Goal: Information Seeking & Learning: Learn about a topic

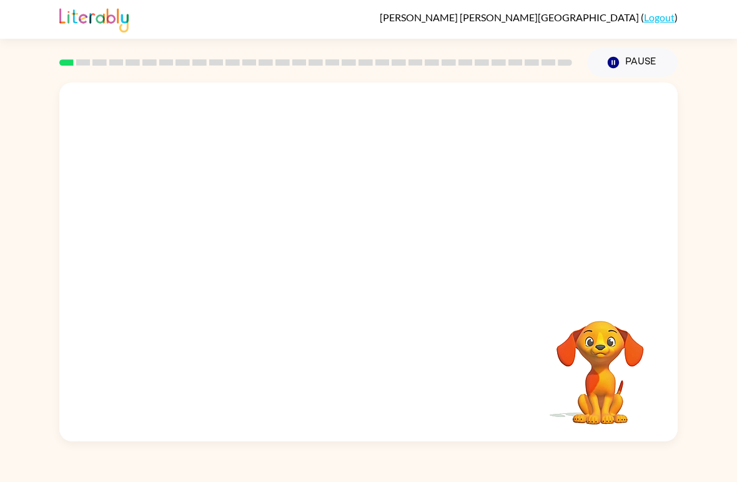
click at [221, 234] on video "Your browser must support playing .mp4 files to use Literably. Please try using…" at bounding box center [368, 188] width 619 height 212
click at [253, 242] on video "Your browser must support playing .mp4 files to use Literably. Please try using…" at bounding box center [368, 188] width 619 height 212
click at [374, 282] on button "button" at bounding box center [369, 269] width 80 height 46
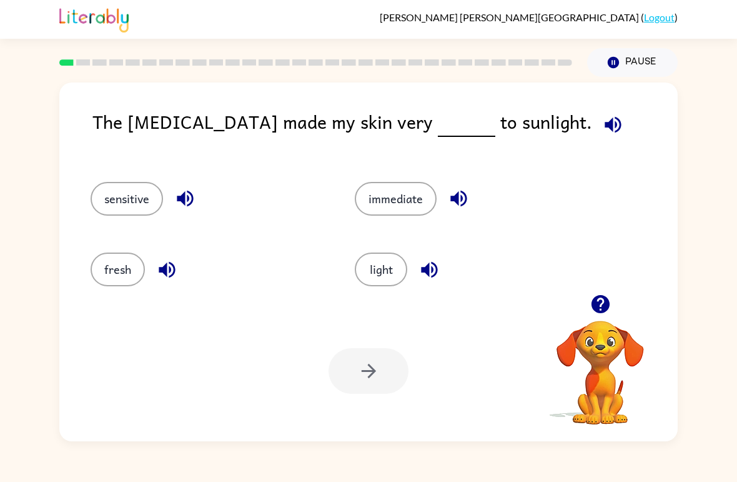
click at [411, 196] on button "immediate" at bounding box center [396, 199] width 82 height 34
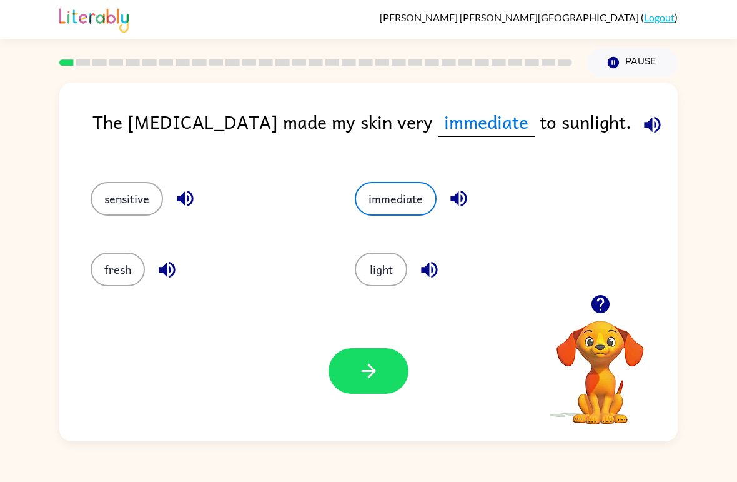
click at [644, 129] on icon "button" at bounding box center [652, 124] width 16 height 16
click at [644, 126] on icon "button" at bounding box center [652, 124] width 16 height 16
click at [462, 193] on icon "button" at bounding box center [459, 199] width 16 height 16
click at [644, 127] on icon "button" at bounding box center [652, 124] width 16 height 16
click at [644, 126] on icon "button" at bounding box center [652, 124] width 16 height 16
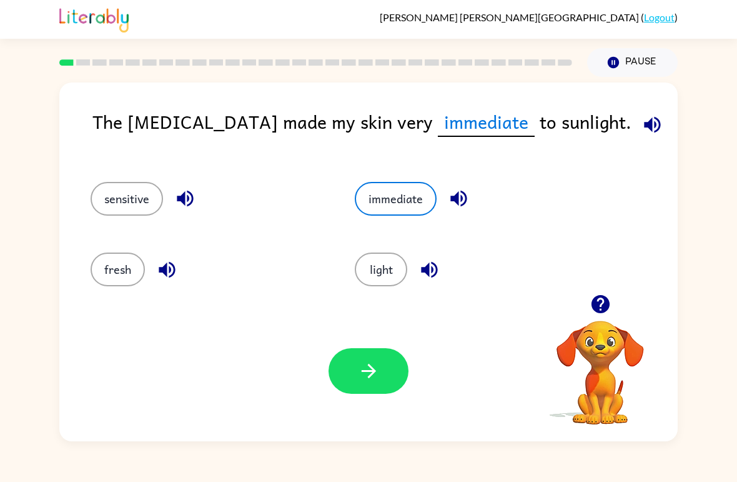
click at [106, 197] on button "sensitive" at bounding box center [127, 199] width 72 height 34
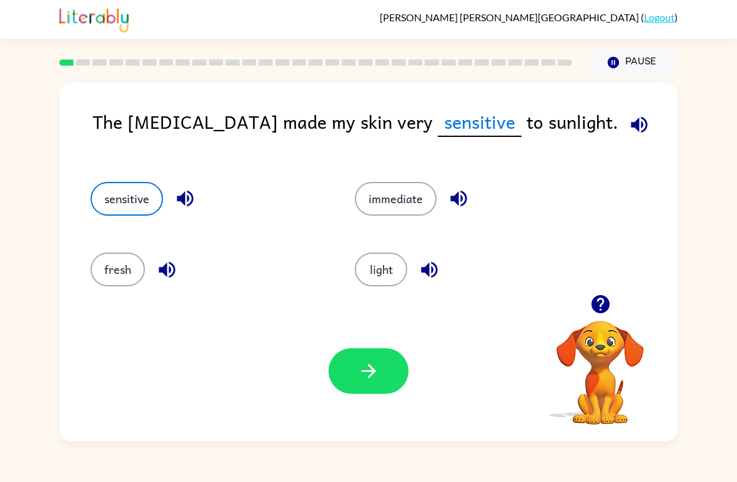
click at [629, 117] on icon "button" at bounding box center [640, 125] width 22 height 22
click at [395, 370] on button "button" at bounding box center [369, 371] width 80 height 46
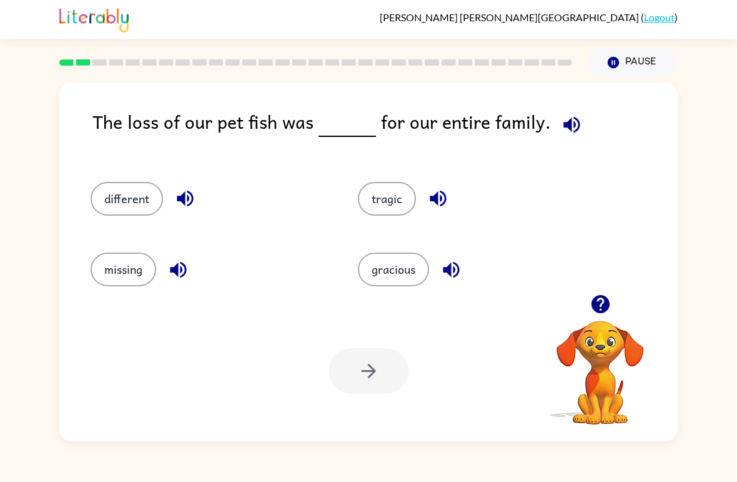
click at [387, 187] on button "tragic" at bounding box center [387, 199] width 58 height 34
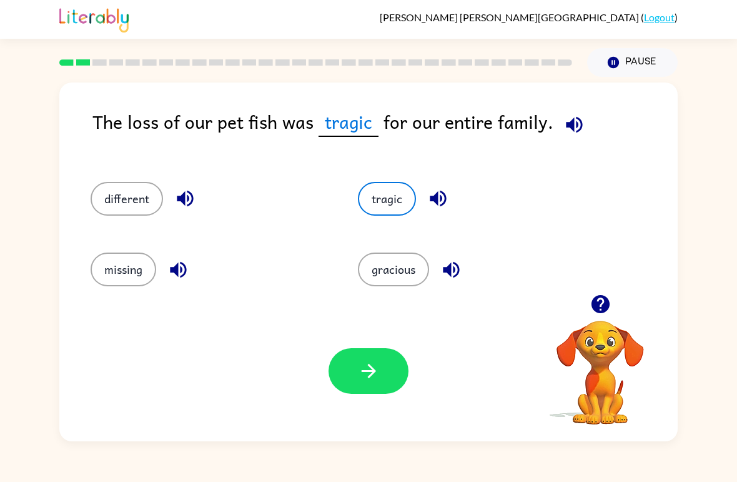
click at [380, 360] on button "button" at bounding box center [369, 371] width 80 height 46
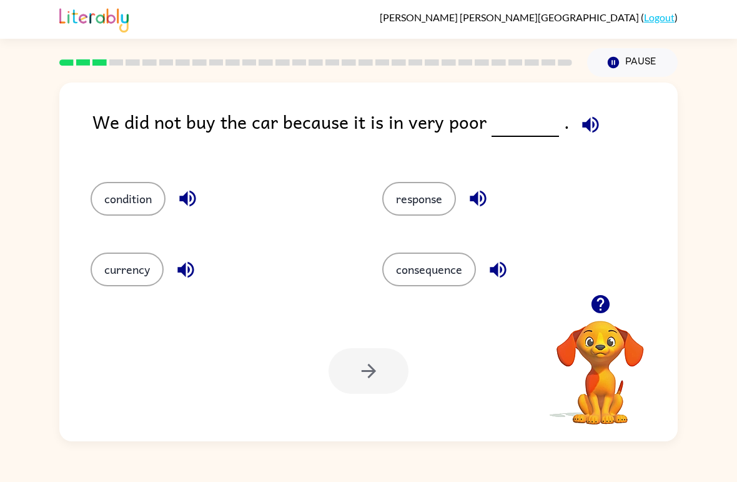
click at [135, 195] on button "condition" at bounding box center [128, 199] width 75 height 34
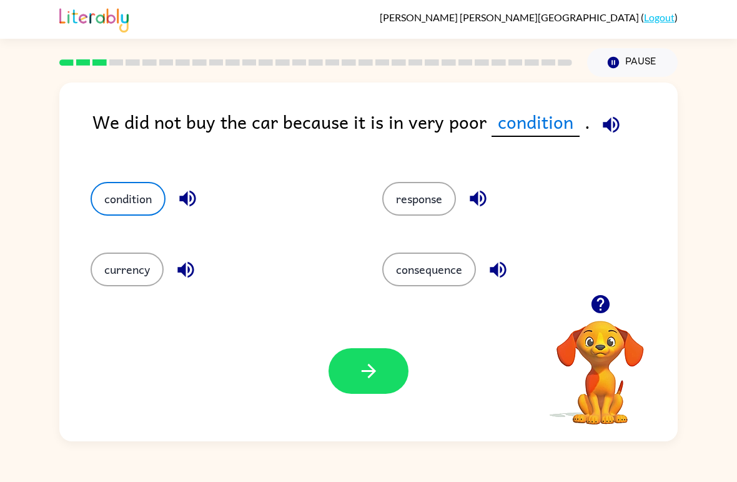
click at [376, 369] on icon "button" at bounding box center [369, 371] width 22 height 22
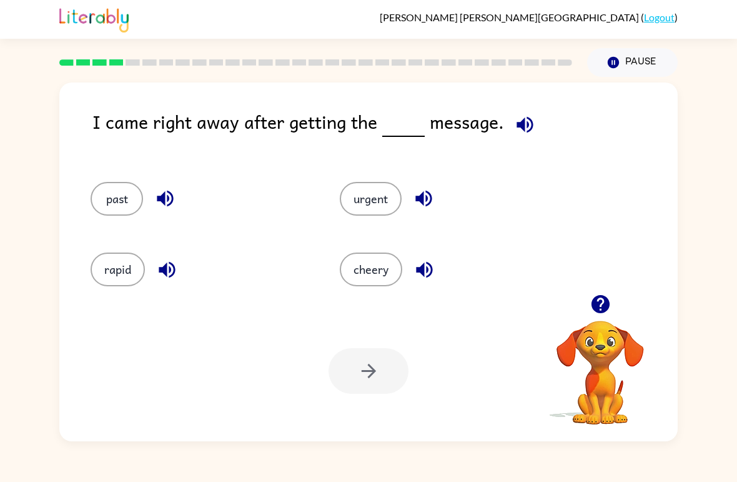
click at [373, 211] on button "urgent" at bounding box center [371, 199] width 62 height 34
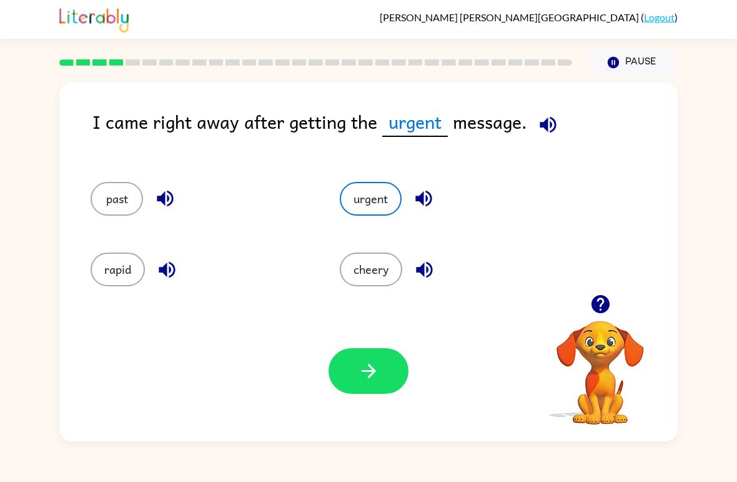
click at [379, 373] on icon "button" at bounding box center [369, 371] width 22 height 22
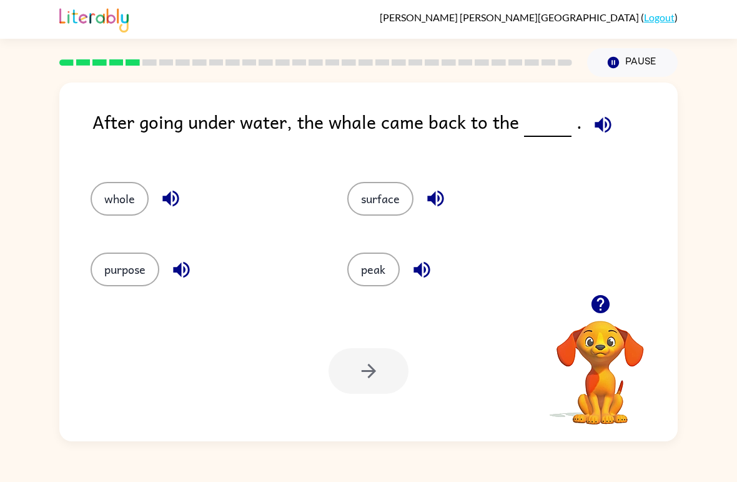
click at [371, 189] on button "surface" at bounding box center [380, 199] width 66 height 34
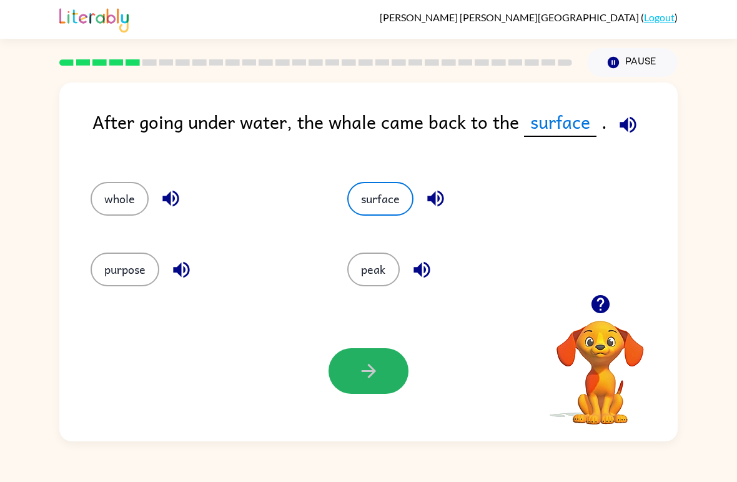
click at [394, 381] on button "button" at bounding box center [369, 371] width 80 height 46
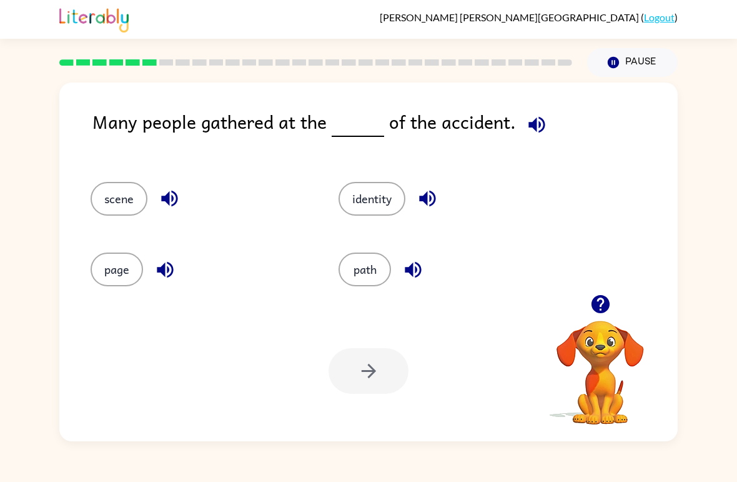
click at [118, 197] on button "scene" at bounding box center [119, 199] width 57 height 34
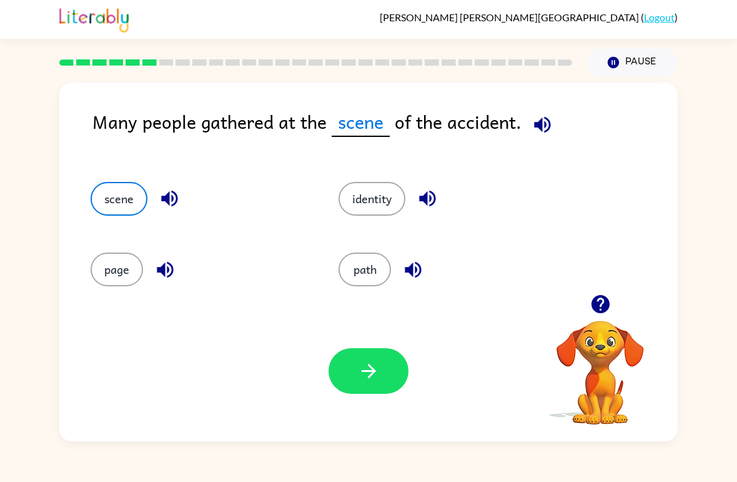
click at [376, 367] on icon "button" at bounding box center [369, 371] width 22 height 22
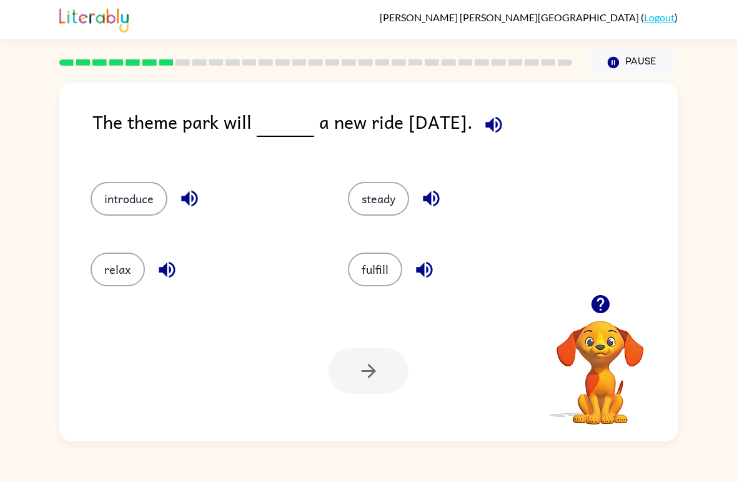
click at [394, 197] on button "steady" at bounding box center [378, 199] width 61 height 34
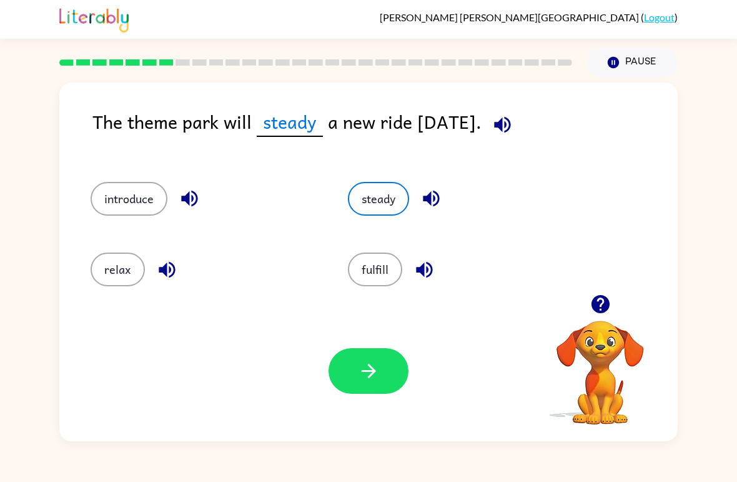
click at [511, 122] on icon "button" at bounding box center [502, 124] width 16 height 16
click at [399, 204] on button "steady" at bounding box center [378, 199] width 61 height 34
click at [514, 124] on icon "button" at bounding box center [503, 125] width 22 height 22
click at [384, 210] on button "steady" at bounding box center [378, 199] width 61 height 34
click at [514, 129] on icon "button" at bounding box center [503, 125] width 22 height 22
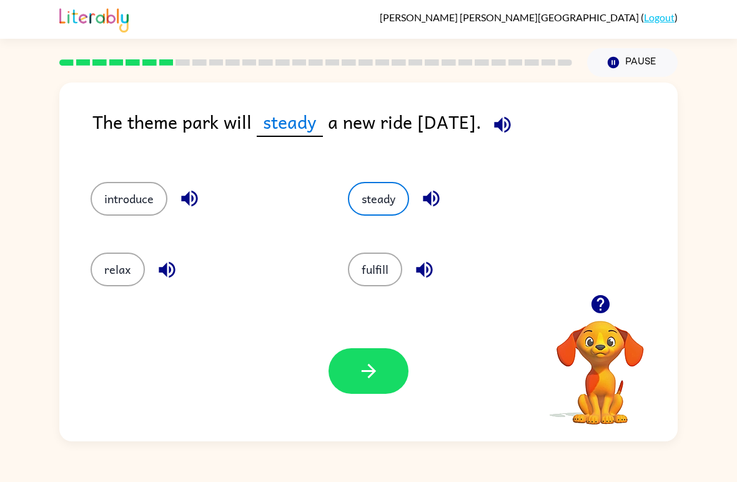
click at [526, 107] on div "The theme park will steady a new ride [DATE]. introduce steady relax fulfill Yo…" at bounding box center [368, 261] width 619 height 359
click at [511, 124] on icon "button" at bounding box center [502, 124] width 16 height 16
click at [12, 167] on div "The theme park will steady a new ride [DATE]. introduce steady relax fulfill Yo…" at bounding box center [368, 259] width 737 height 364
click at [100, 192] on button "introduce" at bounding box center [129, 199] width 77 height 34
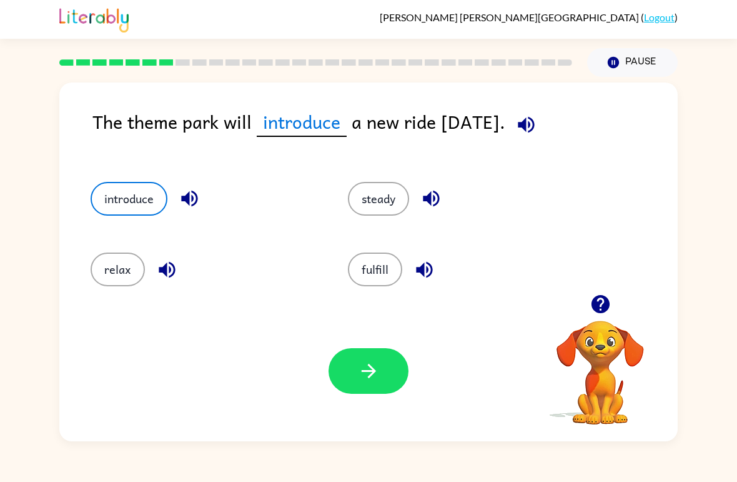
click at [373, 361] on icon "button" at bounding box center [369, 371] width 22 height 22
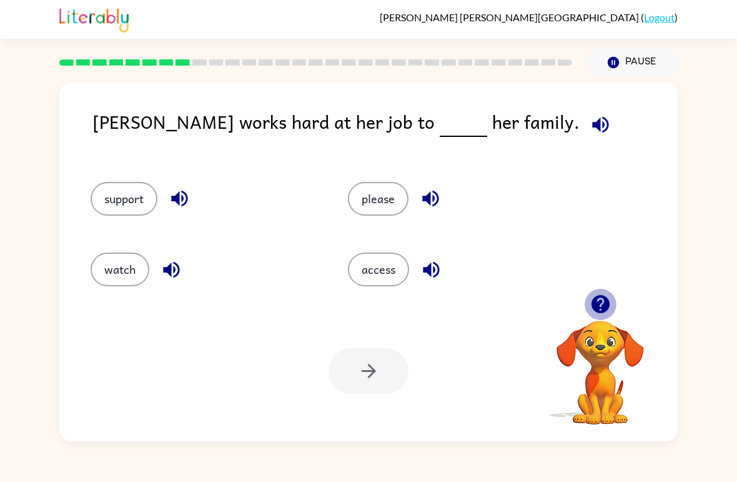
click at [602, 299] on icon "button" at bounding box center [601, 304] width 22 height 22
click at [602, 319] on button "button" at bounding box center [601, 304] width 32 height 32
click at [600, 323] on video "Your browser must support playing .mp4 files to use Literably. Please try using…" at bounding box center [600, 363] width 125 height 125
click at [605, 301] on icon "button" at bounding box center [600, 304] width 18 height 18
click at [607, 331] on video "Your browser must support playing .mp4 files to use Literably. Please try using…" at bounding box center [600, 363] width 125 height 125
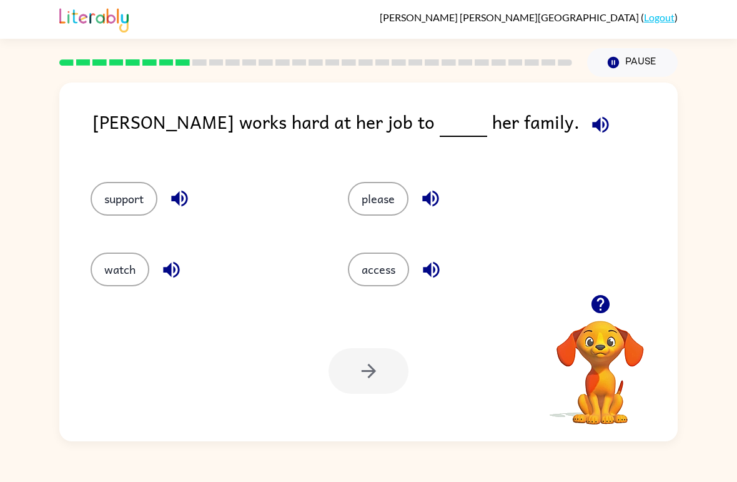
click at [611, 294] on icon "button" at bounding box center [601, 304] width 22 height 22
click at [119, 196] on button "support" at bounding box center [124, 199] width 67 height 34
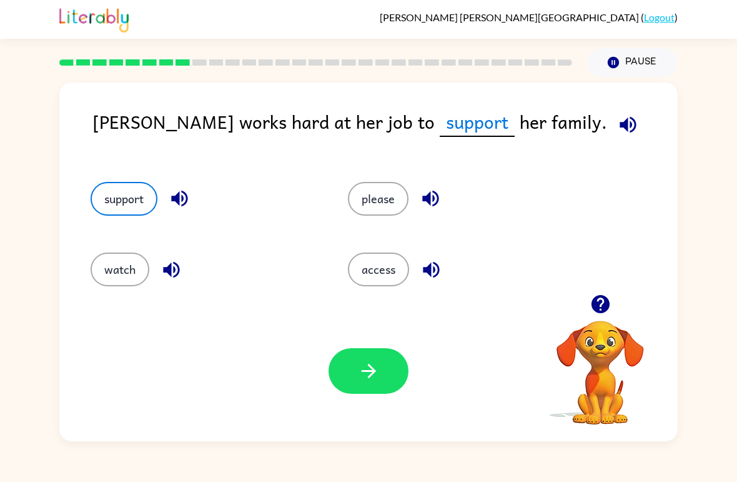
click at [375, 367] on icon "button" at bounding box center [369, 371] width 22 height 22
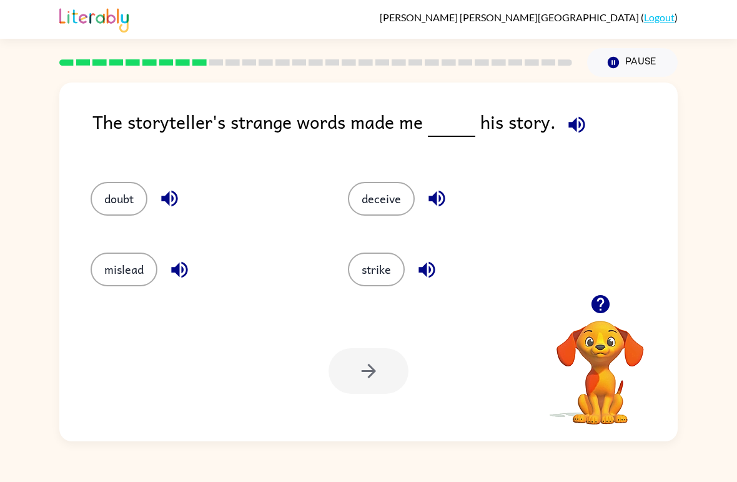
click at [112, 259] on button "mislead" at bounding box center [124, 269] width 67 height 34
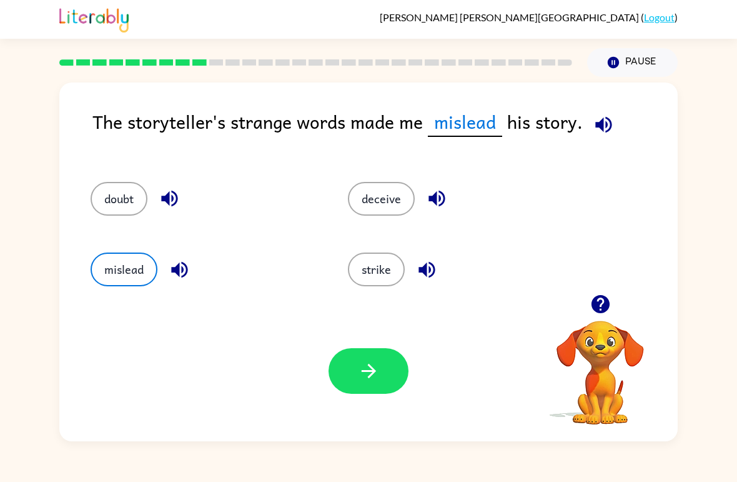
click at [369, 382] on button "button" at bounding box center [369, 371] width 80 height 46
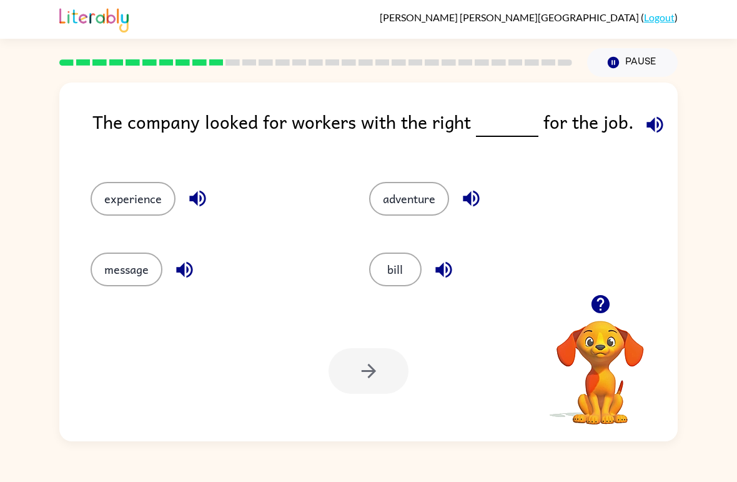
click at [159, 192] on button "experience" at bounding box center [133, 199] width 85 height 34
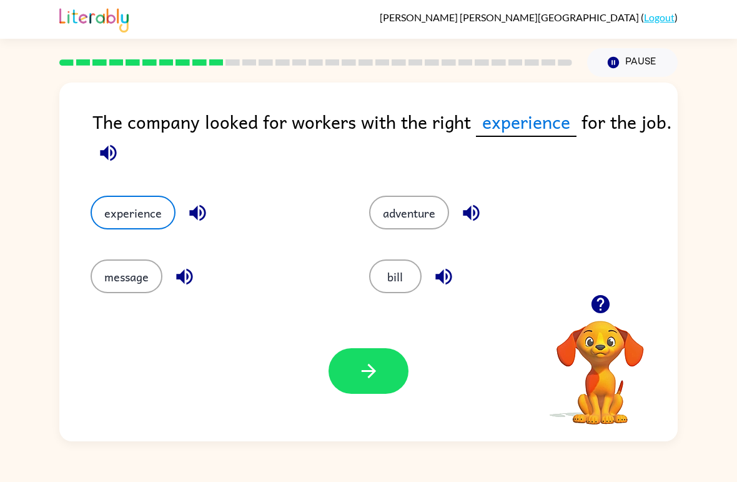
click at [360, 382] on icon "button" at bounding box center [369, 371] width 22 height 22
click at [359, 382] on div at bounding box center [369, 371] width 80 height 46
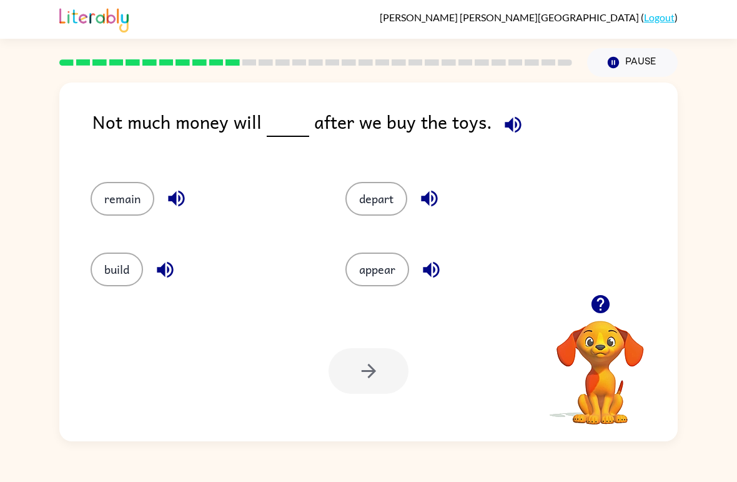
click at [122, 190] on button "remain" at bounding box center [123, 199] width 64 height 34
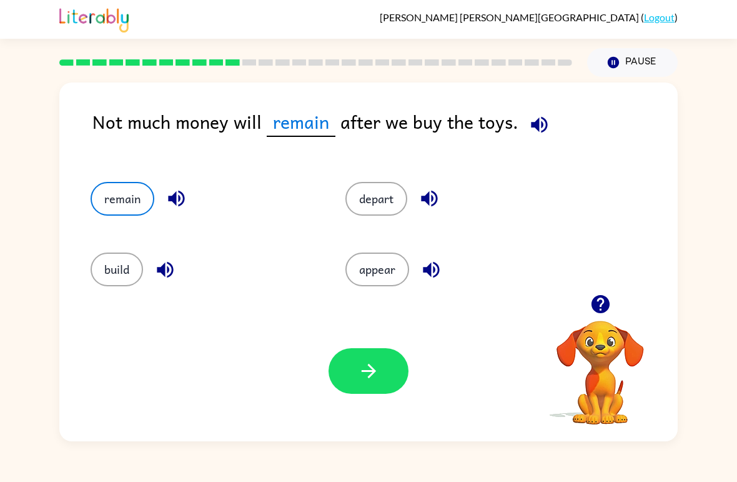
click at [386, 376] on button "button" at bounding box center [369, 371] width 80 height 46
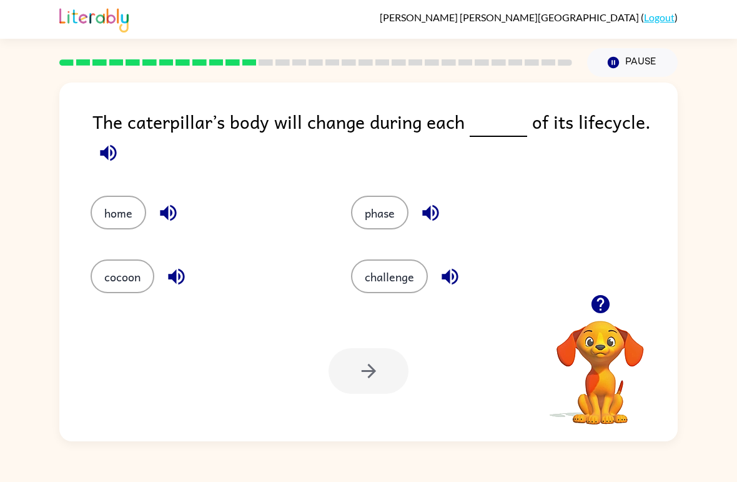
click at [389, 227] on button "phase" at bounding box center [379, 213] width 57 height 34
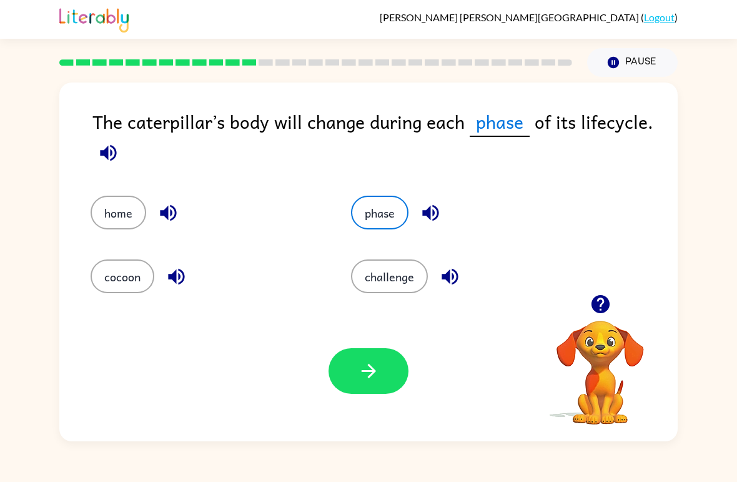
click at [377, 358] on button "button" at bounding box center [369, 371] width 80 height 46
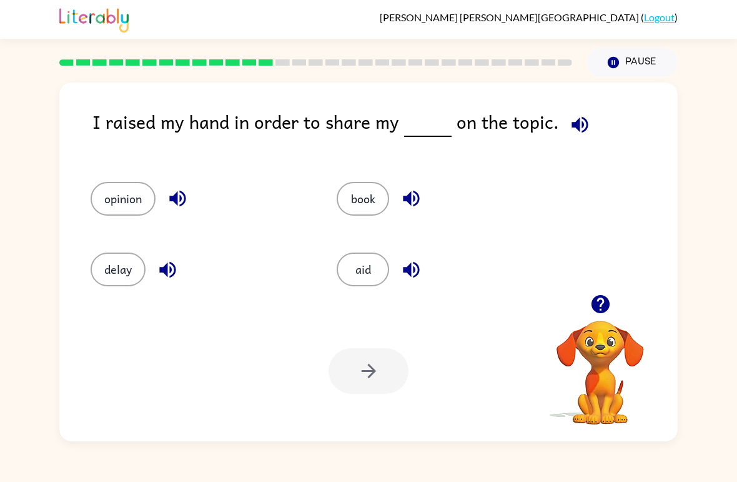
click at [332, 460] on div "[PERSON_NAME] ( Logout ) Pause Pause I raised my hand in order to share my on t…" at bounding box center [368, 241] width 737 height 482
click at [116, 188] on button "opinion" at bounding box center [123, 199] width 65 height 34
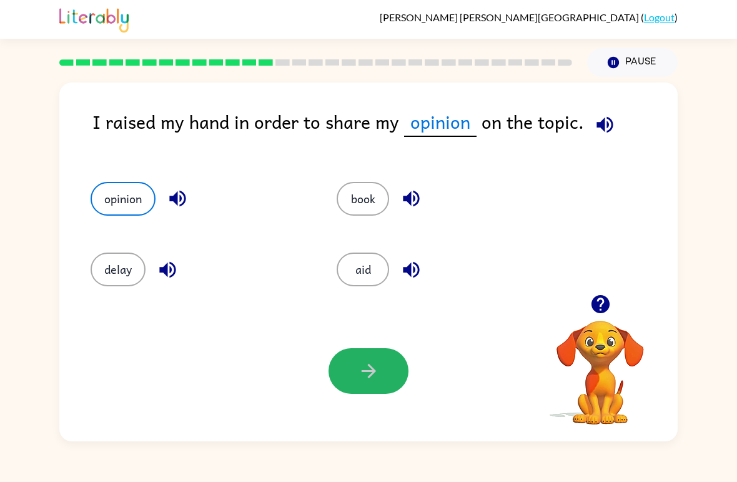
click at [354, 368] on button "button" at bounding box center [369, 371] width 80 height 46
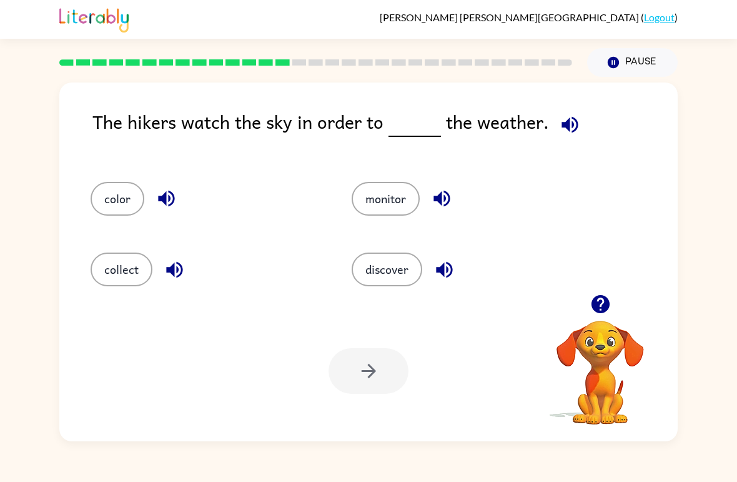
click at [394, 187] on button "monitor" at bounding box center [386, 199] width 68 height 34
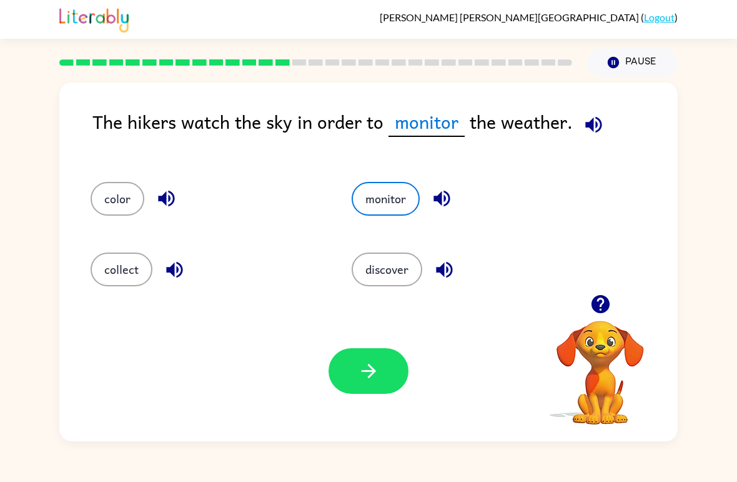
click at [411, 255] on button "discover" at bounding box center [387, 269] width 71 height 34
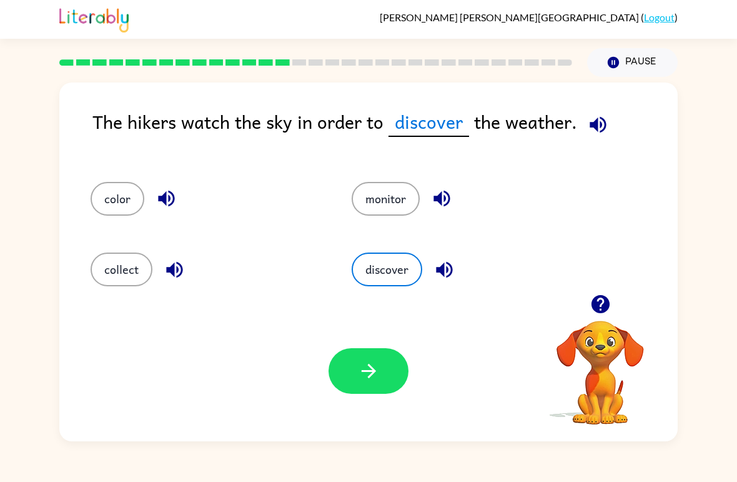
click at [349, 349] on button "button" at bounding box center [369, 371] width 80 height 46
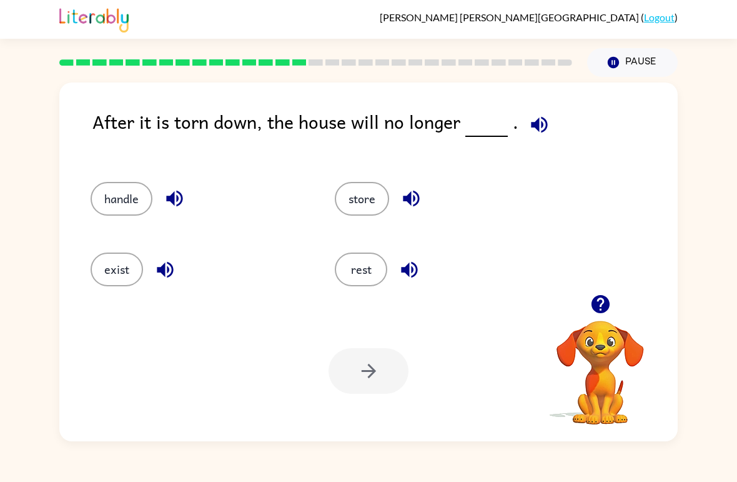
click at [122, 265] on button "exist" at bounding box center [117, 269] width 52 height 34
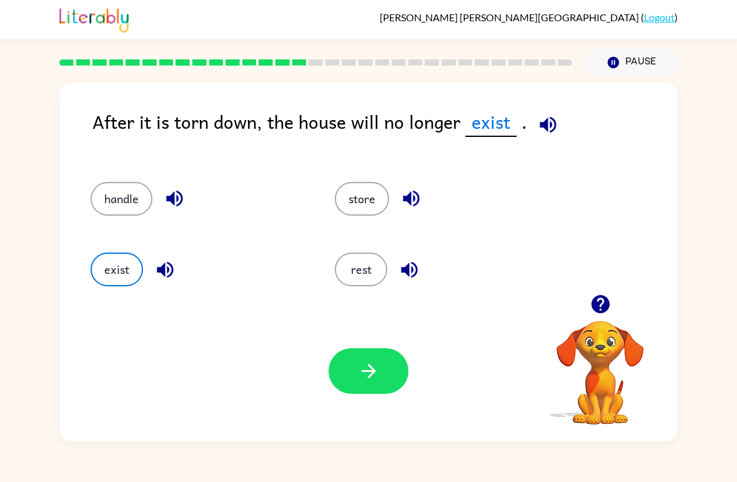
click at [379, 367] on icon "button" at bounding box center [369, 371] width 22 height 22
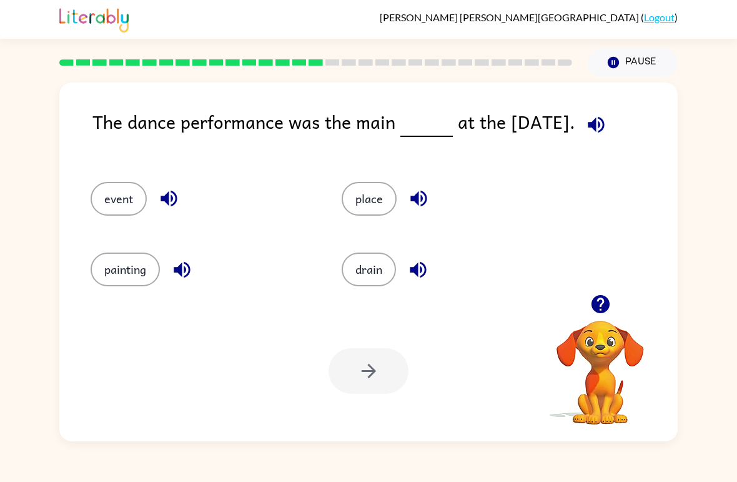
click at [112, 184] on button "event" at bounding box center [119, 199] width 56 height 34
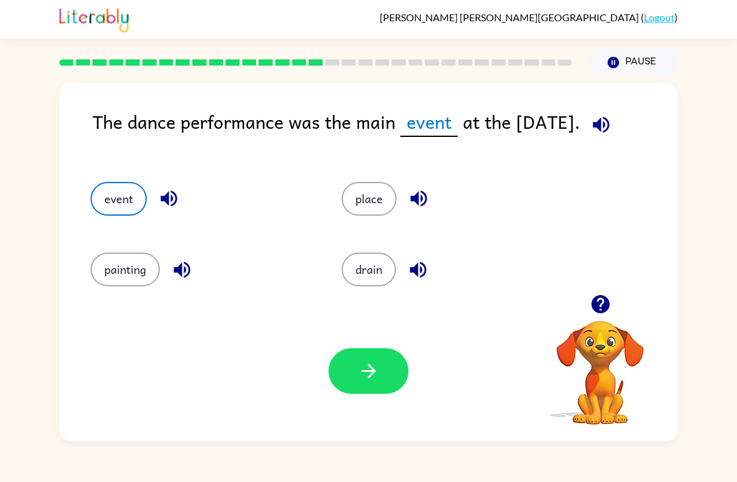
click at [362, 371] on icon "button" at bounding box center [368, 371] width 14 height 14
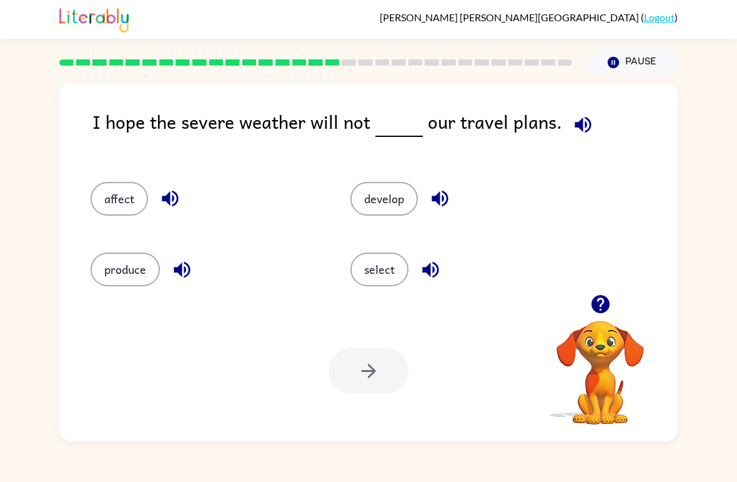
click at [118, 200] on button "affect" at bounding box center [119, 199] width 57 height 34
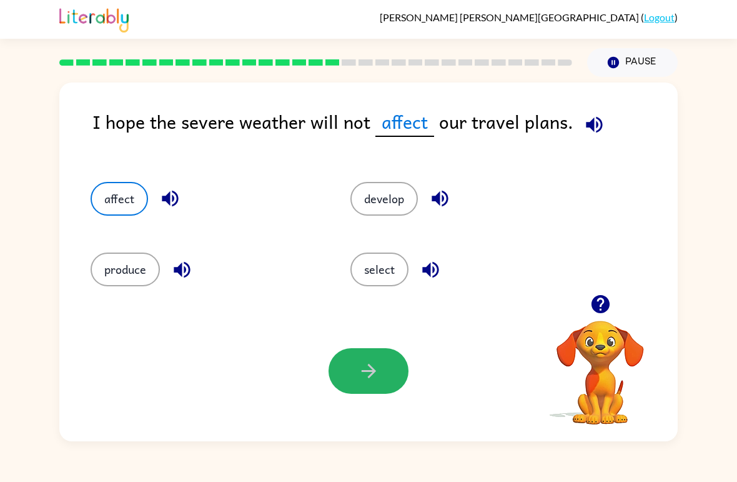
click at [361, 389] on button "button" at bounding box center [369, 371] width 80 height 46
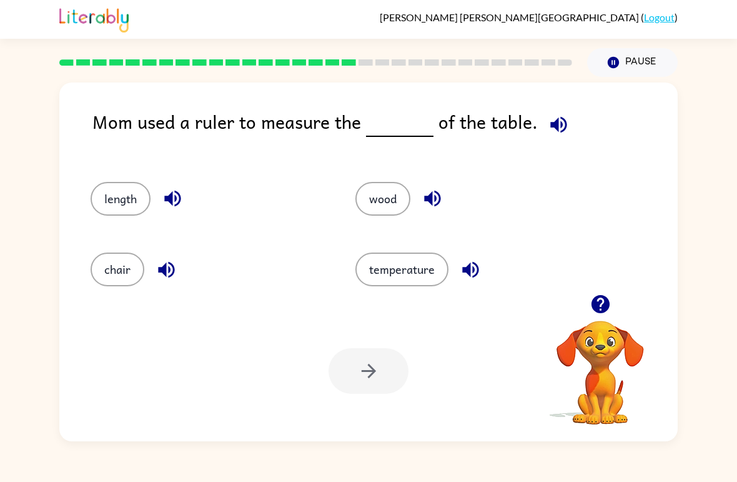
click at [122, 196] on button "length" at bounding box center [121, 199] width 60 height 34
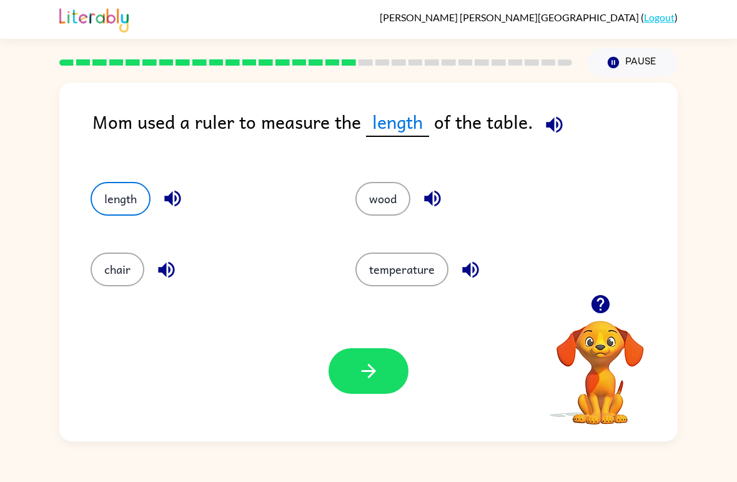
click at [330, 393] on div at bounding box center [369, 371] width 80 height 46
click at [371, 374] on icon "button" at bounding box center [369, 371] width 22 height 22
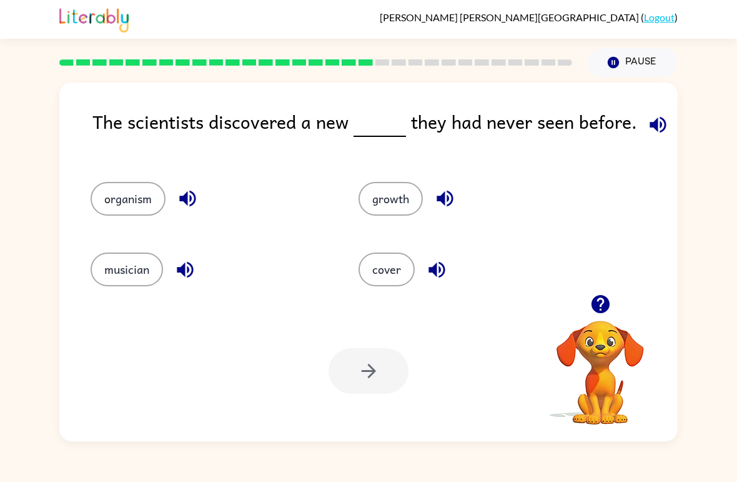
click at [135, 201] on button "organism" at bounding box center [128, 199] width 75 height 34
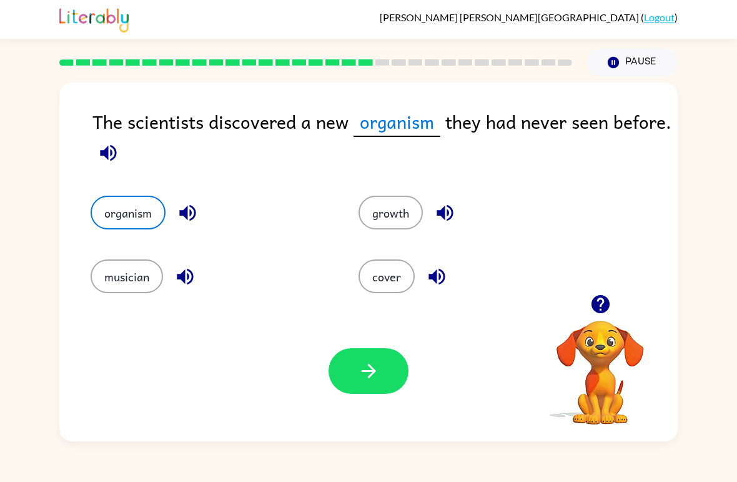
click at [366, 379] on icon "button" at bounding box center [369, 371] width 22 height 22
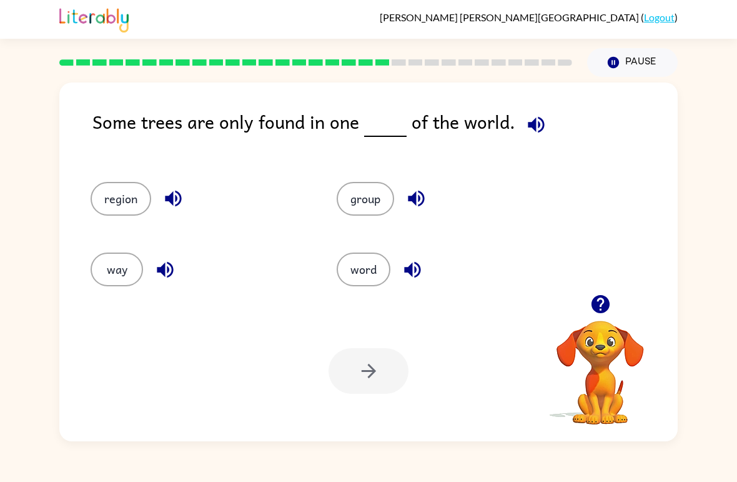
click at [111, 194] on button "region" at bounding box center [121, 199] width 61 height 34
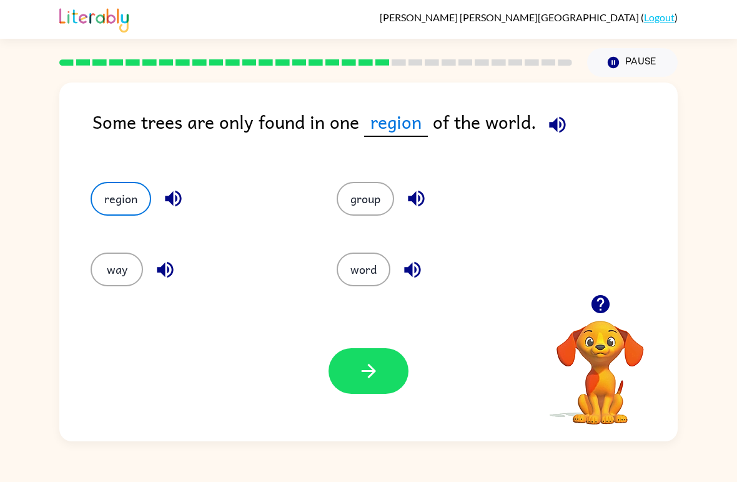
click at [331, 394] on div "Your browser must support playing .mp4 files to use Literably. Please try using…" at bounding box center [368, 371] width 619 height 141
click at [371, 346] on div "Your browser must support playing .mp4 files to use Literably. Please try using…" at bounding box center [368, 371] width 619 height 141
click at [361, 358] on button "button" at bounding box center [369, 371] width 80 height 46
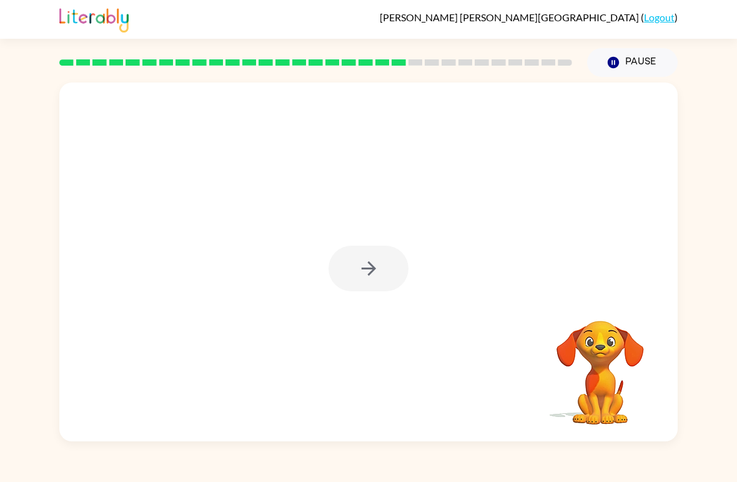
click at [367, 282] on button "button" at bounding box center [369, 269] width 80 height 46
click at [364, 269] on div at bounding box center [369, 269] width 80 height 46
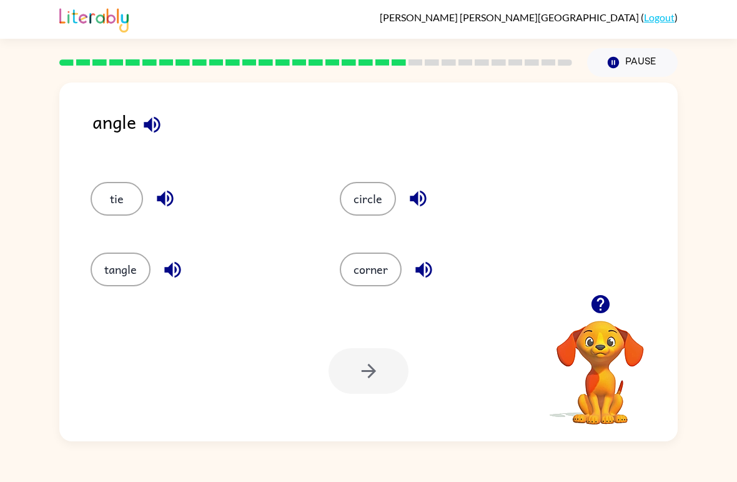
click at [376, 374] on div at bounding box center [369, 371] width 80 height 46
click at [383, 269] on button "corner" at bounding box center [371, 269] width 62 height 34
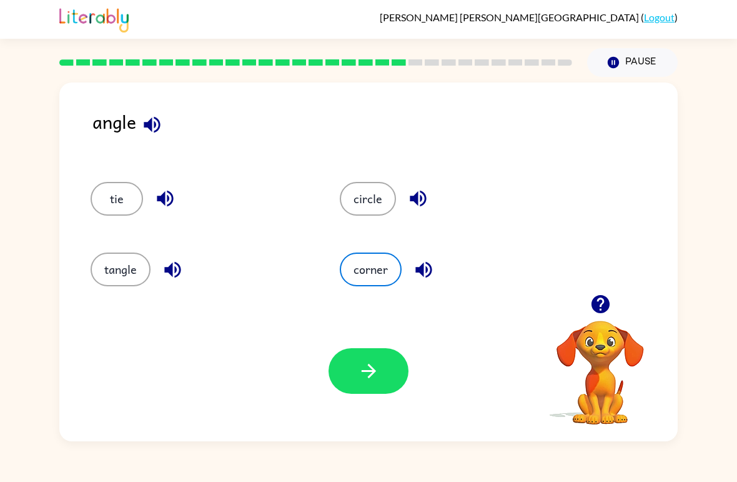
click at [377, 367] on icon "button" at bounding box center [369, 371] width 22 height 22
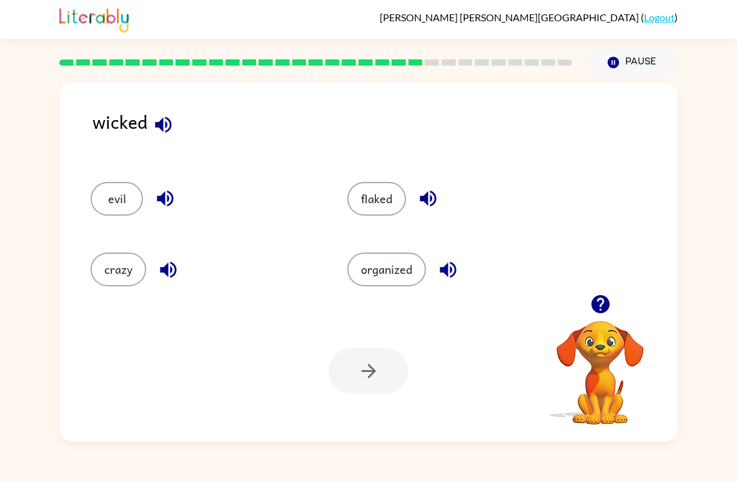
click at [122, 256] on button "crazy" at bounding box center [119, 269] width 56 height 34
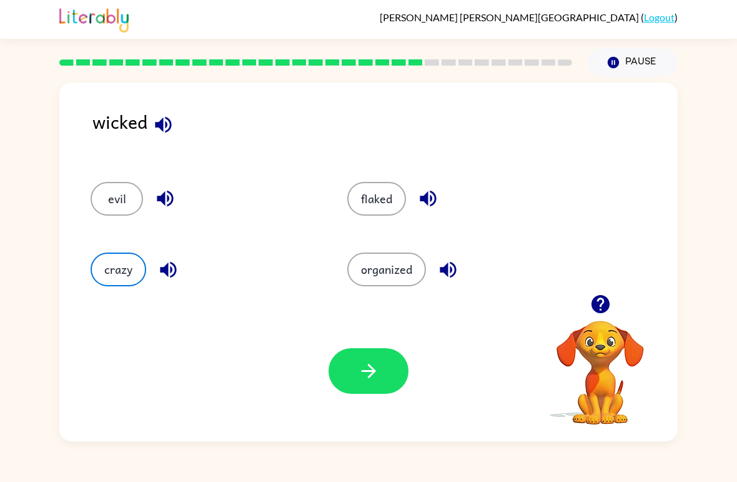
click at [379, 377] on icon "button" at bounding box center [369, 371] width 22 height 22
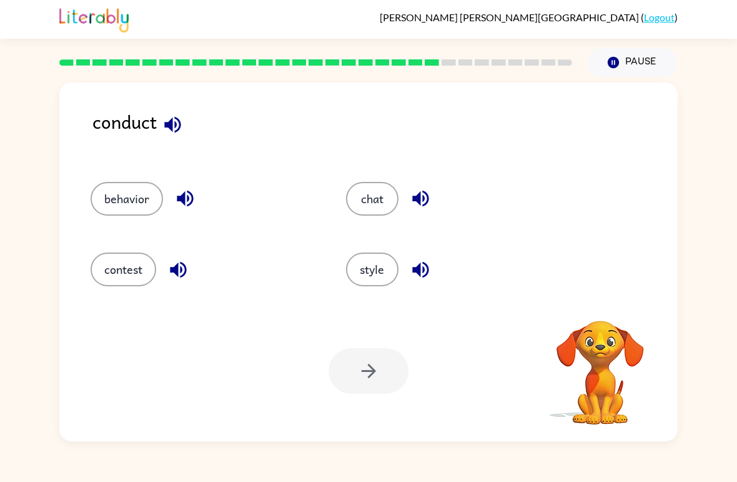
click at [133, 194] on button "behavior" at bounding box center [127, 199] width 72 height 34
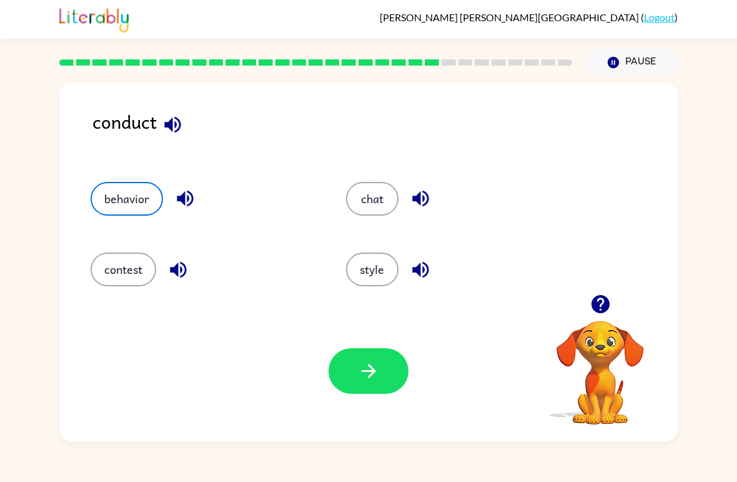
click at [386, 370] on button "button" at bounding box center [369, 371] width 80 height 46
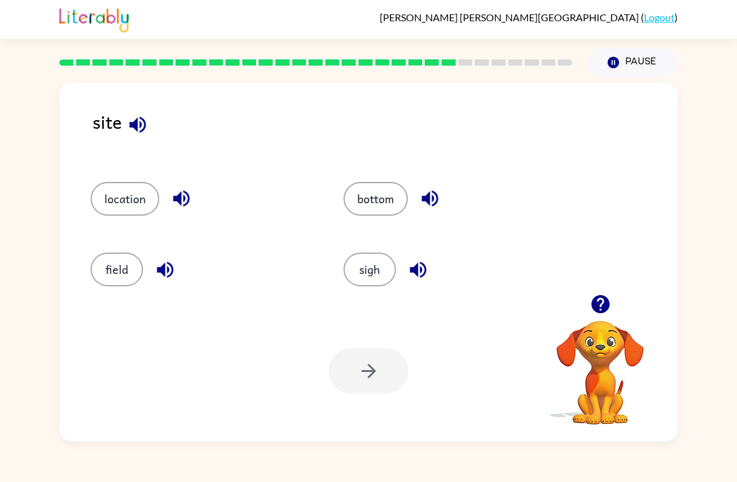
click at [121, 182] on button "location" at bounding box center [125, 199] width 69 height 34
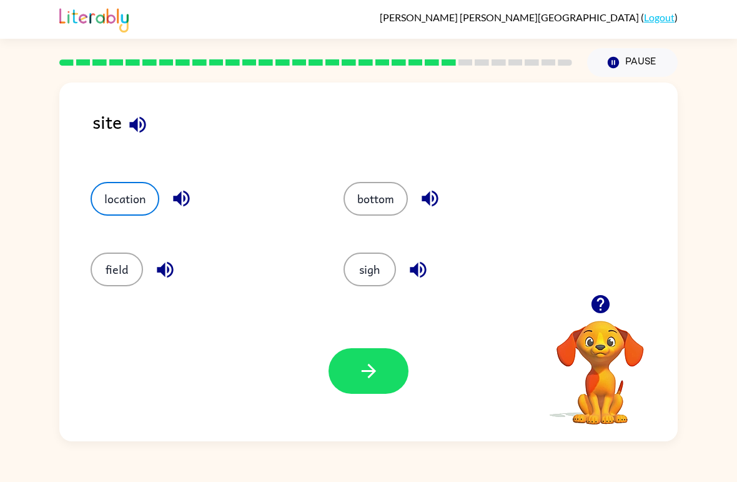
click at [373, 375] on icon "button" at bounding box center [369, 371] width 22 height 22
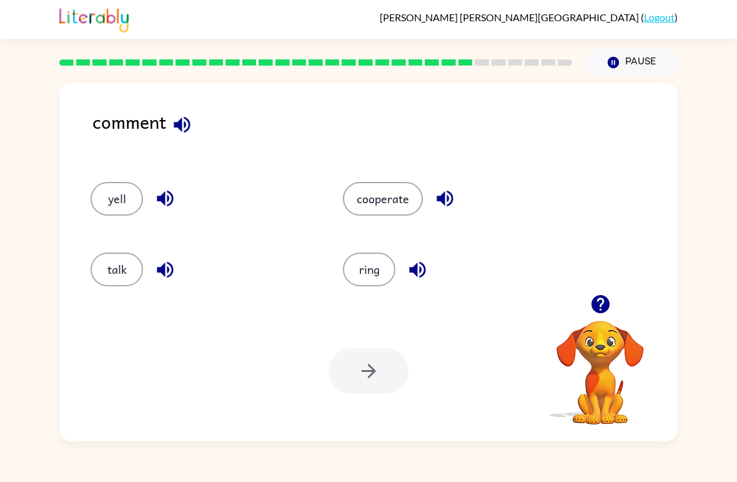
click at [140, 244] on div "talk" at bounding box center [193, 264] width 252 height 71
click at [116, 261] on button "talk" at bounding box center [117, 269] width 52 height 34
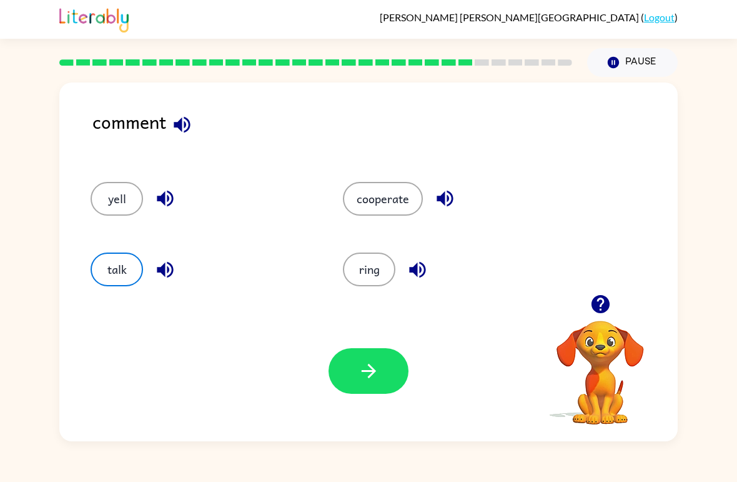
click at [356, 371] on button "button" at bounding box center [369, 371] width 80 height 46
click at [355, 371] on div at bounding box center [369, 371] width 80 height 46
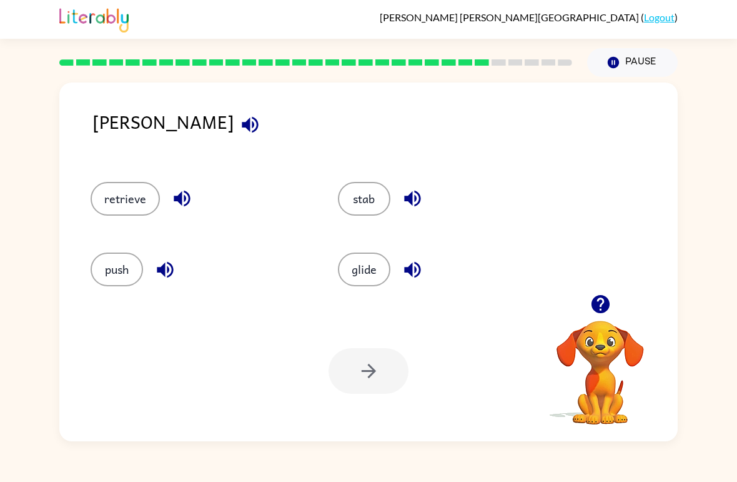
click at [119, 266] on button "push" at bounding box center [117, 269] width 52 height 34
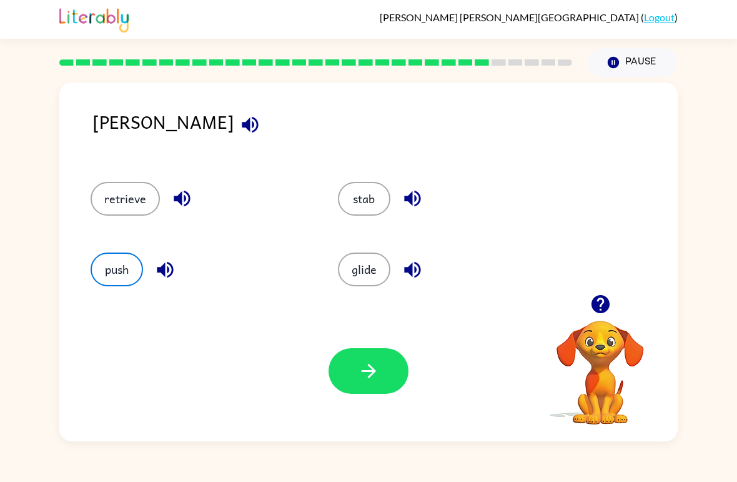
click at [366, 369] on icon "button" at bounding box center [369, 371] width 22 height 22
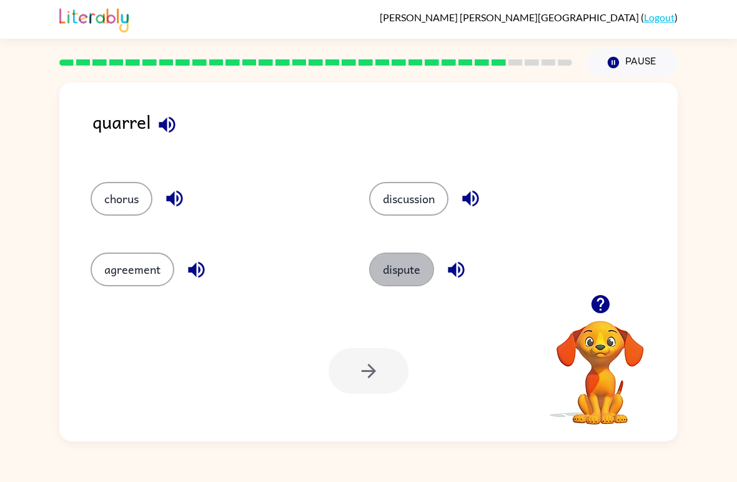
click at [423, 270] on button "dispute" at bounding box center [401, 269] width 65 height 34
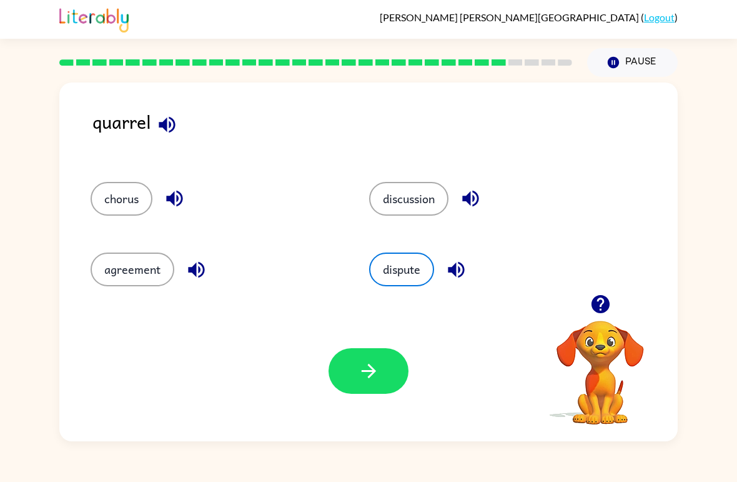
click at [369, 372] on icon "button" at bounding box center [368, 371] width 14 height 14
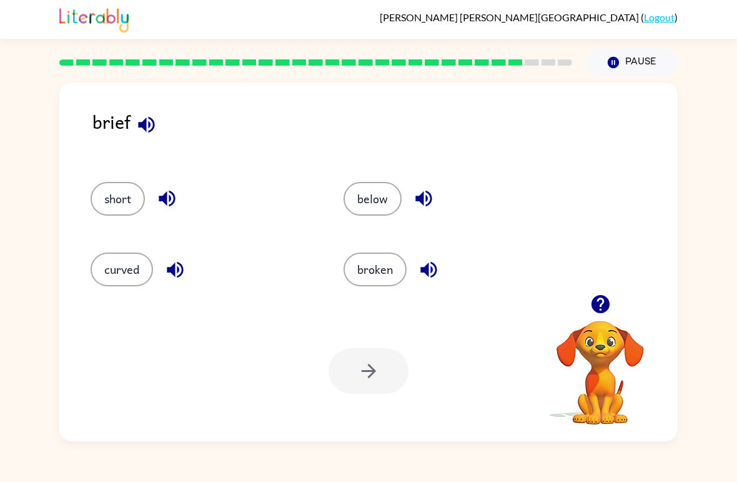
click at [163, 267] on button "button" at bounding box center [175, 270] width 32 height 32
click at [132, 264] on button "curved" at bounding box center [122, 269] width 62 height 34
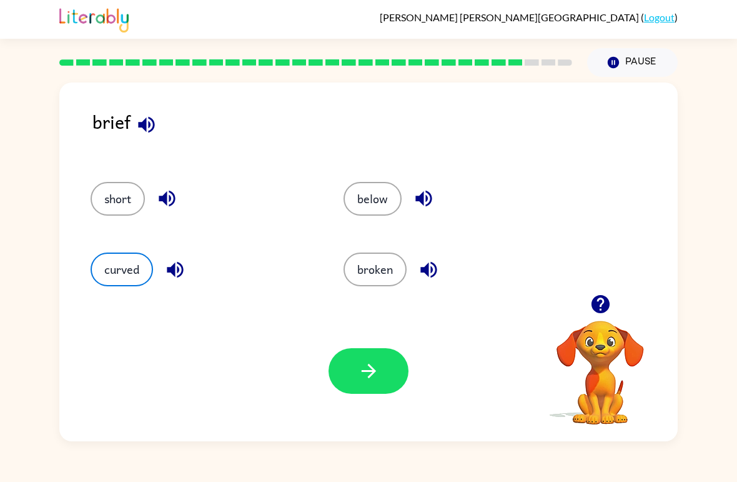
click at [172, 261] on icon "button" at bounding box center [175, 270] width 22 height 22
click at [167, 189] on icon "button" at bounding box center [167, 198] width 22 height 22
click at [414, 190] on icon "button" at bounding box center [424, 198] width 22 height 22
click at [431, 267] on icon "button" at bounding box center [429, 269] width 16 height 16
click at [151, 123] on icon "button" at bounding box center [147, 125] width 22 height 22
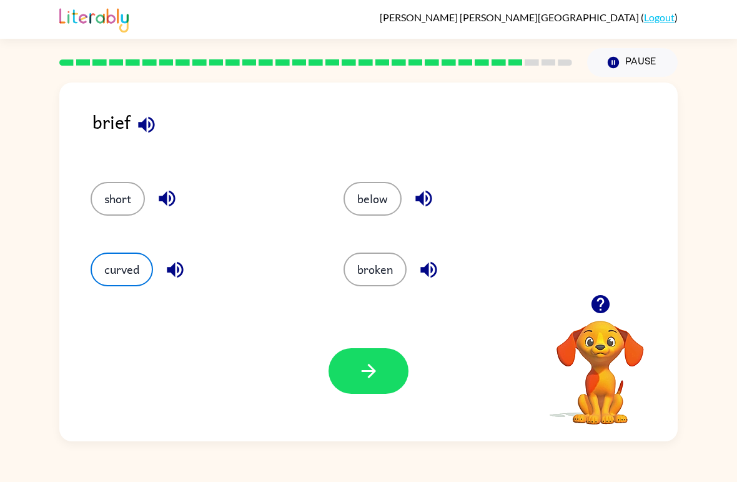
click at [367, 378] on icon "button" at bounding box center [369, 371] width 22 height 22
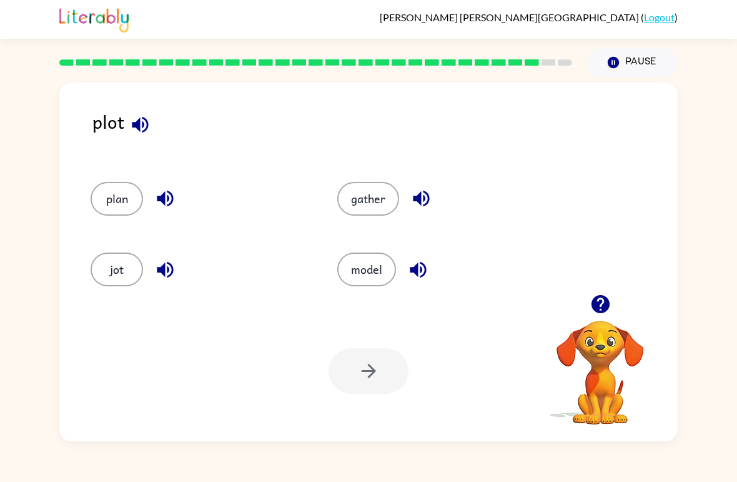
click at [127, 191] on button "plan" at bounding box center [117, 199] width 52 height 34
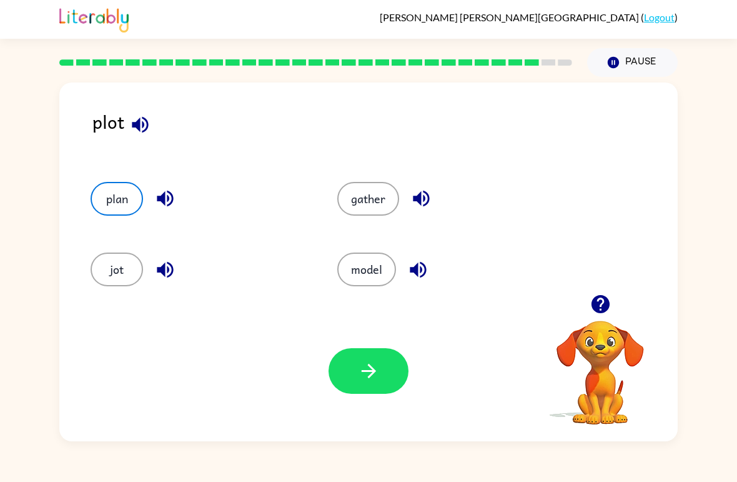
click at [387, 392] on button "button" at bounding box center [369, 371] width 80 height 46
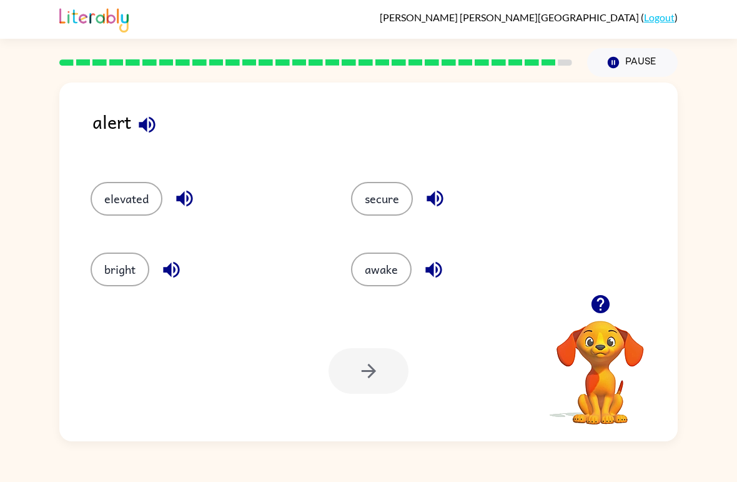
click at [382, 185] on button "secure" at bounding box center [382, 199] width 62 height 34
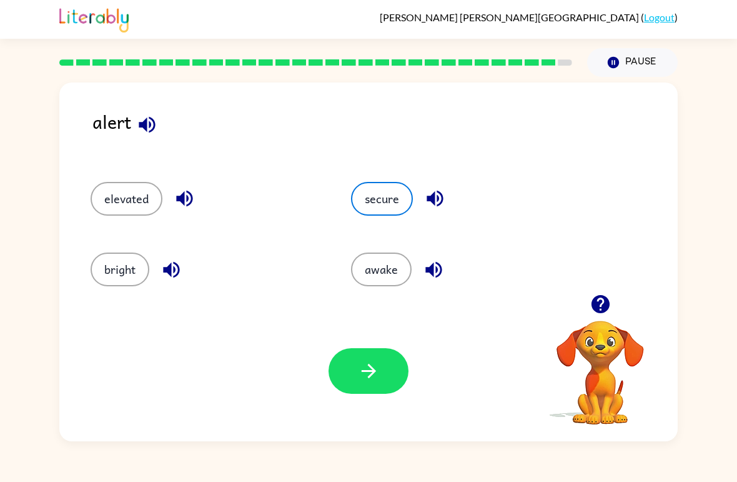
click at [137, 261] on button "bright" at bounding box center [120, 269] width 59 height 34
click at [380, 274] on button "awake" at bounding box center [381, 269] width 61 height 34
click at [394, 204] on button "secure" at bounding box center [382, 199] width 62 height 34
click at [184, 191] on icon "button" at bounding box center [185, 198] width 22 height 22
click at [182, 272] on icon "button" at bounding box center [172, 270] width 22 height 22
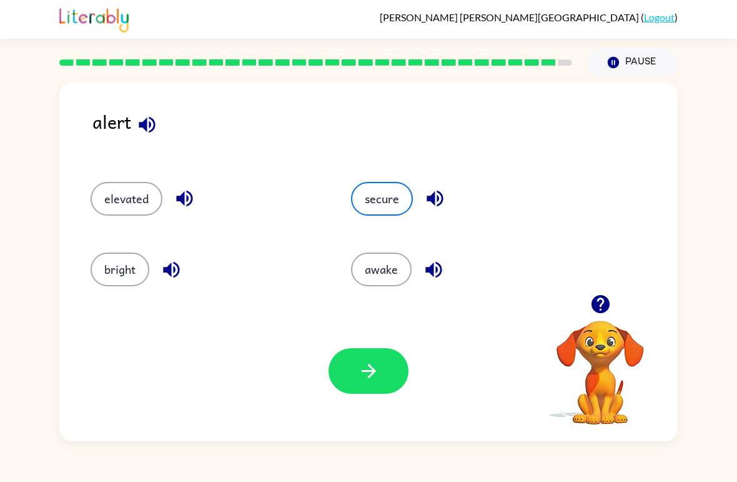
click at [441, 284] on button "button" at bounding box center [434, 270] width 32 height 32
click at [443, 176] on div "secure" at bounding box center [457, 193] width 261 height 71
click at [180, 196] on icon "button" at bounding box center [185, 198] width 22 height 22
click at [177, 188] on icon "button" at bounding box center [185, 198] width 22 height 22
click at [174, 191] on icon "button" at bounding box center [185, 198] width 22 height 22
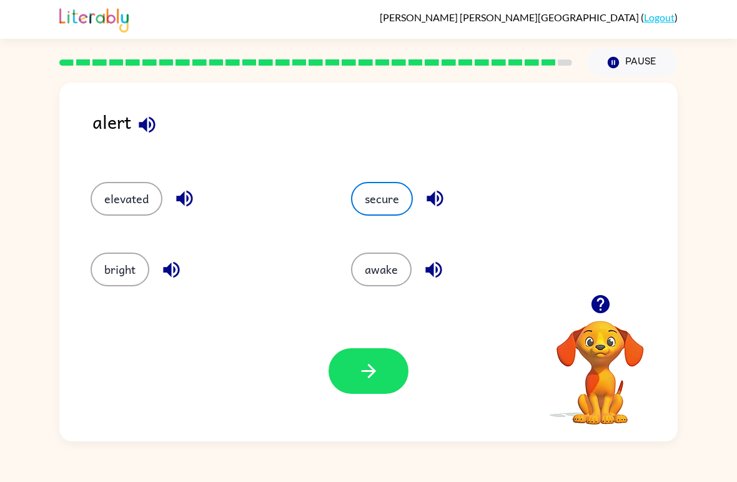
click at [176, 273] on icon "button" at bounding box center [172, 270] width 22 height 22
click at [175, 191] on icon "button" at bounding box center [185, 198] width 22 height 22
click at [172, 255] on button "button" at bounding box center [172, 270] width 32 height 32
click at [197, 192] on button "button" at bounding box center [185, 198] width 32 height 32
click at [176, 255] on button "button" at bounding box center [172, 270] width 32 height 32
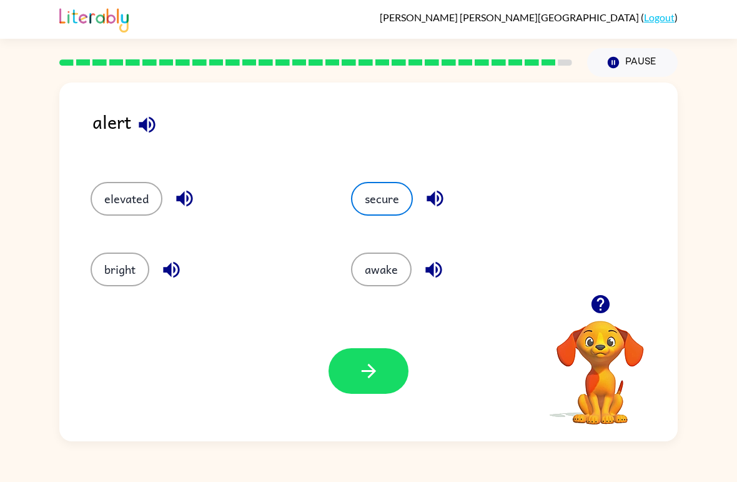
click at [187, 191] on icon "button" at bounding box center [185, 198] width 22 height 22
click at [199, 197] on button "button" at bounding box center [185, 198] width 32 height 32
click at [430, 255] on button "button" at bounding box center [434, 270] width 32 height 32
click at [172, 267] on icon "button" at bounding box center [172, 270] width 22 height 22
click at [416, 252] on div "awake" at bounding box center [457, 264] width 261 height 71
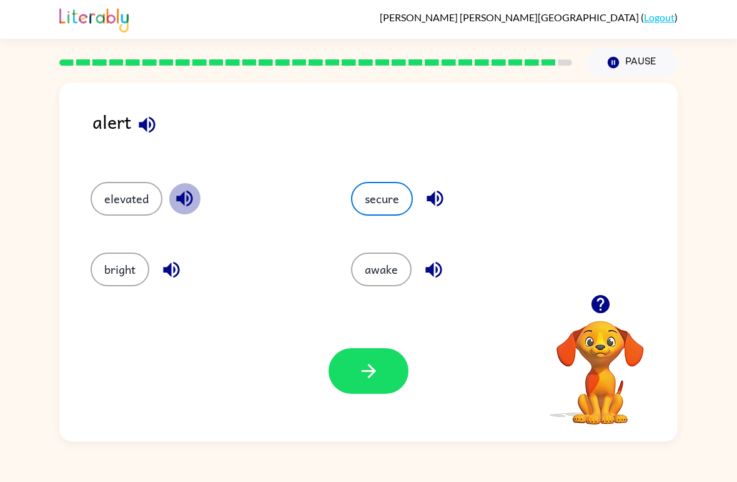
click at [177, 202] on icon "button" at bounding box center [185, 198] width 22 height 22
click at [443, 277] on icon "button" at bounding box center [434, 270] width 22 height 22
click at [449, 196] on button "button" at bounding box center [435, 198] width 32 height 32
click at [174, 217] on div "elevated" at bounding box center [197, 193] width 261 height 71
click at [439, 199] on icon "button" at bounding box center [435, 198] width 22 height 22
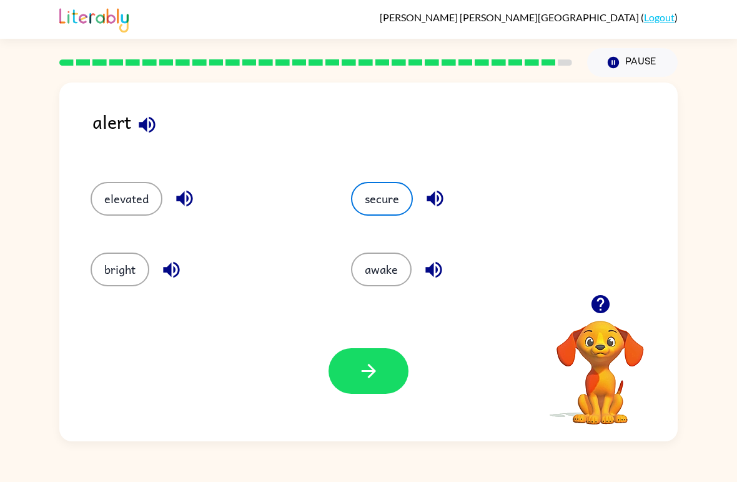
click at [442, 191] on icon "button" at bounding box center [435, 198] width 22 height 22
click at [446, 261] on button "button" at bounding box center [434, 270] width 32 height 32
click at [439, 194] on icon "button" at bounding box center [435, 199] width 16 height 16
click at [447, 269] on button "button" at bounding box center [434, 270] width 32 height 32
click at [165, 266] on icon "button" at bounding box center [172, 270] width 22 height 22
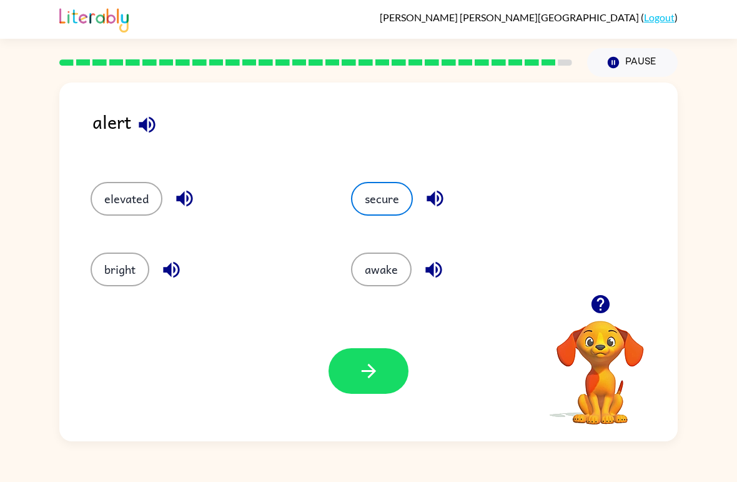
click at [372, 268] on button "awake" at bounding box center [381, 269] width 61 height 34
click at [434, 257] on button "button" at bounding box center [434, 270] width 32 height 32
click at [437, 189] on icon "button" at bounding box center [435, 198] width 22 height 22
click at [386, 202] on button "secure" at bounding box center [382, 199] width 62 height 34
click at [384, 369] on button "button" at bounding box center [369, 371] width 80 height 46
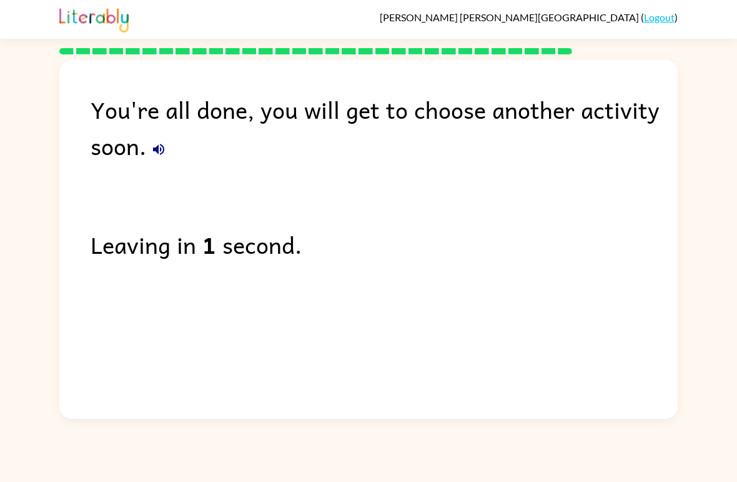
click at [161, 129] on div "You're all done, you will get to choose another activity soon." at bounding box center [384, 127] width 587 height 72
click at [159, 151] on icon "button" at bounding box center [158, 149] width 11 height 11
